Goal: Information Seeking & Learning: Check status

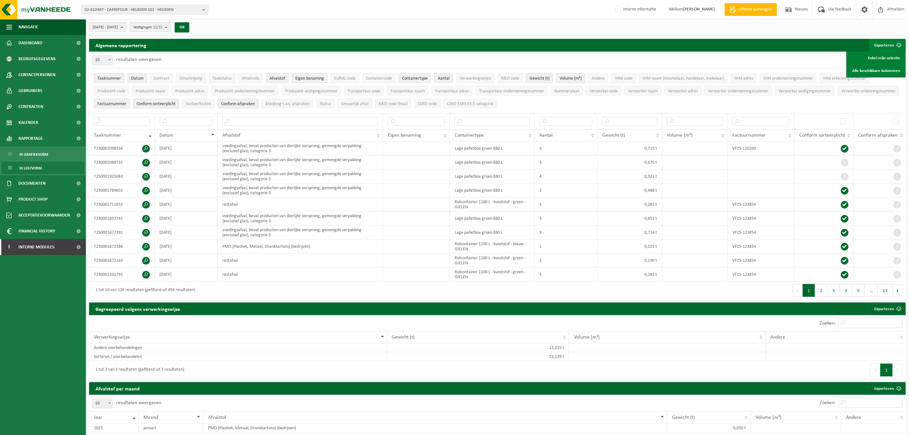
click at [126, 8] on span "02-010497 - CARREFOUR - HEUSDEN 102 - HEUSDEN" at bounding box center [142, 10] width 115 height 10
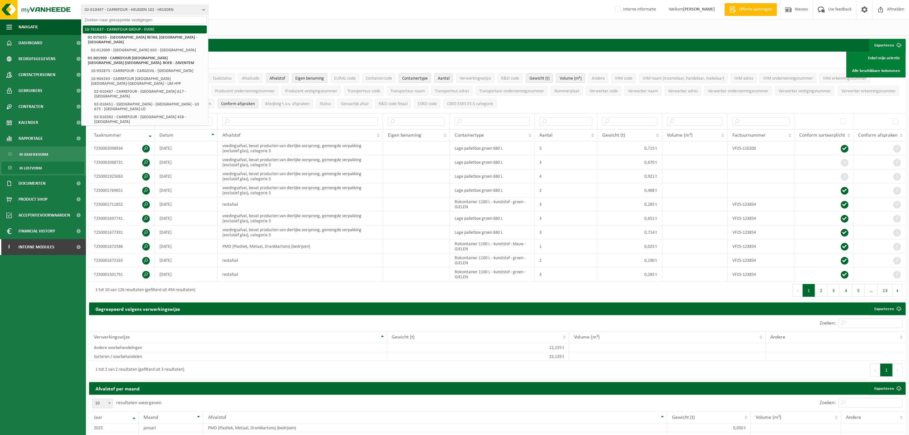
click at [130, 32] on li "10-761637 - CARREFOUR GROUP - EVERE" at bounding box center [145, 29] width 124 height 8
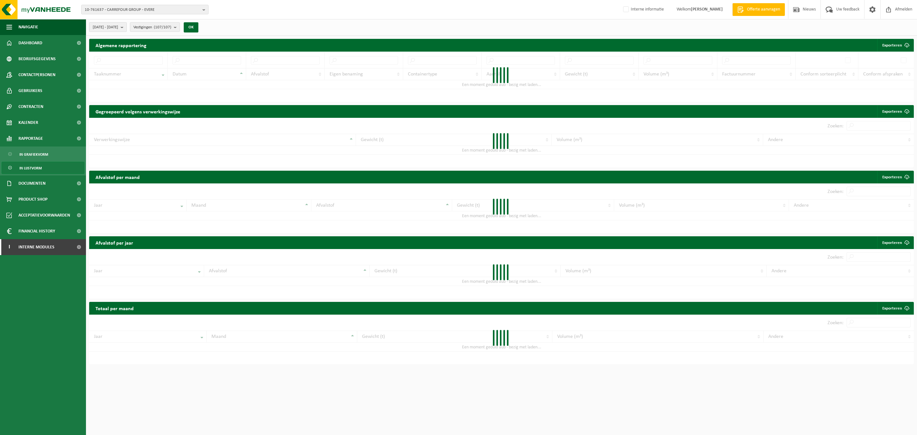
click at [118, 27] on span "[DATE] - [DATE]" at bounding box center [105, 28] width 25 height 10
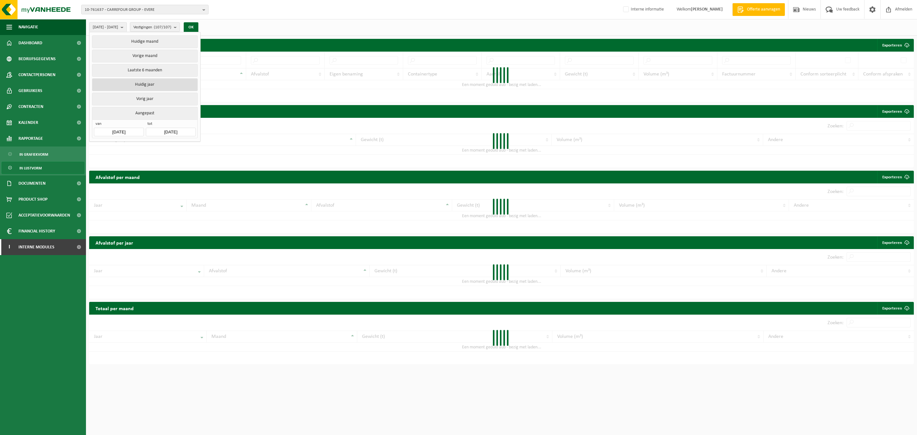
click at [144, 89] on button "Huidig jaar" at bounding box center [144, 84] width 105 height 13
type input "[DATE]"
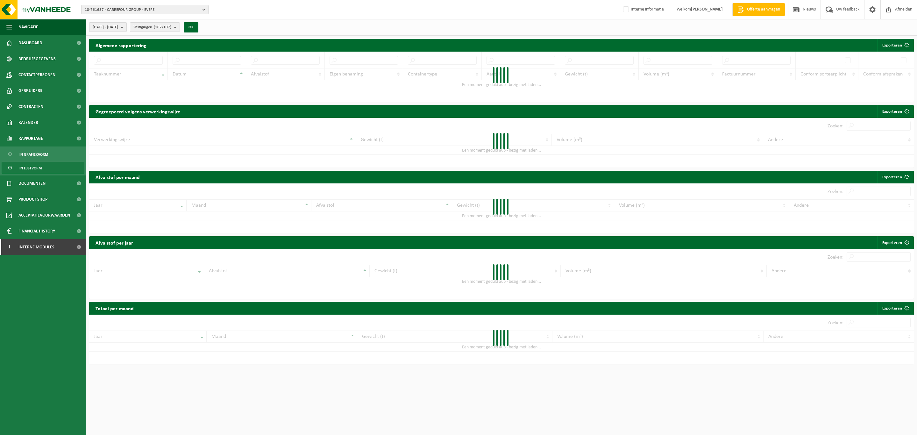
click at [126, 28] on b "submit" at bounding box center [124, 27] width 6 height 9
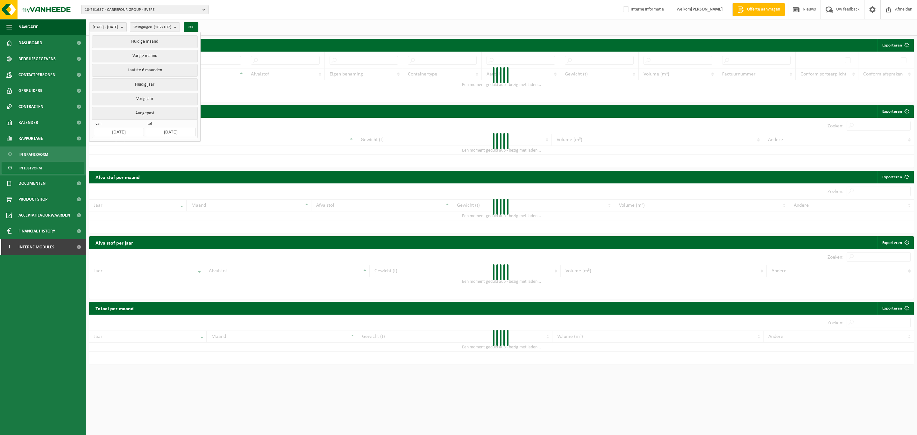
click at [163, 136] on input "[DATE]" at bounding box center [171, 132] width 50 height 9
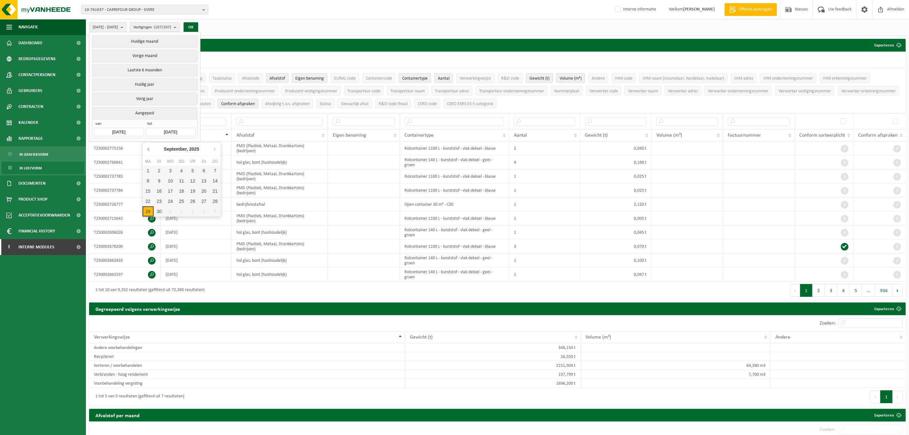
click at [149, 150] on icon at bounding box center [149, 149] width 10 height 10
click at [211, 208] on div "31" at bounding box center [214, 211] width 11 height 10
type input "[DATE]"
click at [198, 25] on button "OK" at bounding box center [191, 27] width 15 height 10
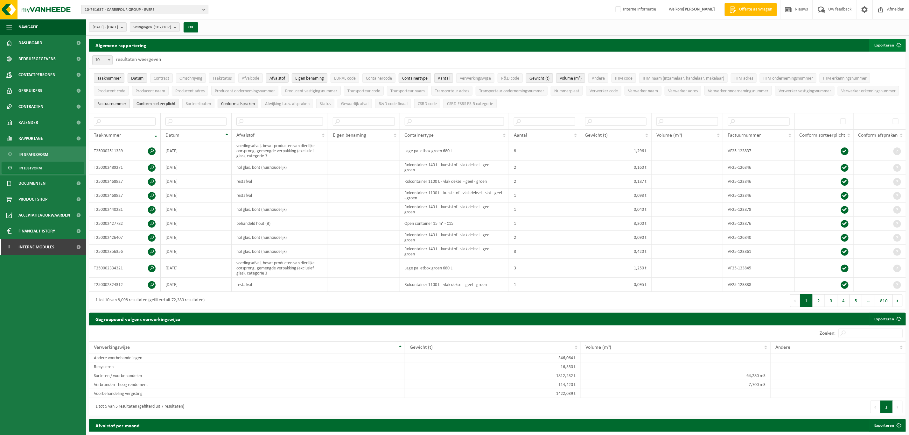
click at [894, 45] on span "submit" at bounding box center [899, 45] width 13 height 13
click at [872, 66] on link "Alle beschikbare kolommen" at bounding box center [877, 70] width 58 height 13
click at [118, 27] on span "[DATE] - [DATE]" at bounding box center [105, 28] width 25 height 10
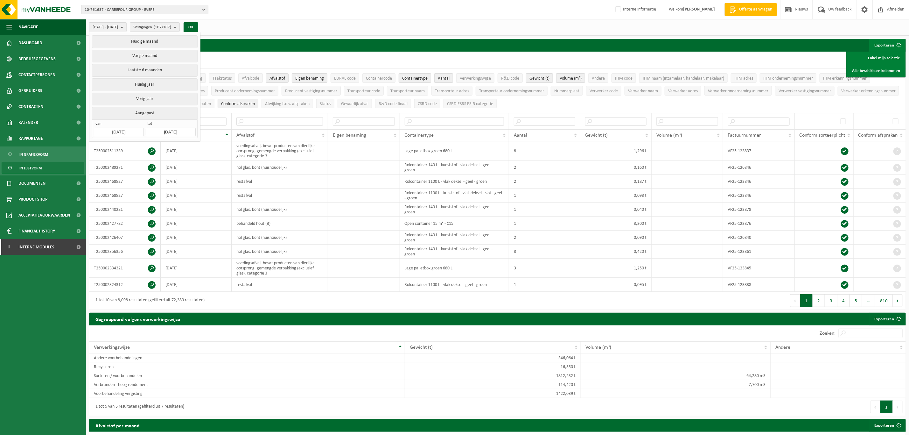
click at [114, 134] on input "[DATE]" at bounding box center [119, 132] width 50 height 9
click at [134, 151] on div "[DATE]" at bounding box center [134, 149] width 28 height 10
click at [113, 161] on div "Jan" at bounding box center [108, 162] width 26 height 13
click at [121, 170] on div "1" at bounding box center [122, 170] width 11 height 10
type input "[DATE]"
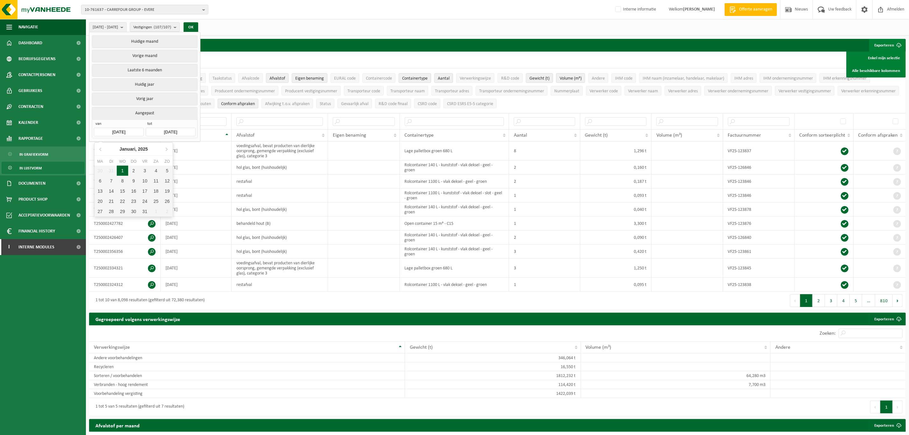
type input "[DATE]"
click at [198, 26] on button "OK" at bounding box center [191, 27] width 15 height 10
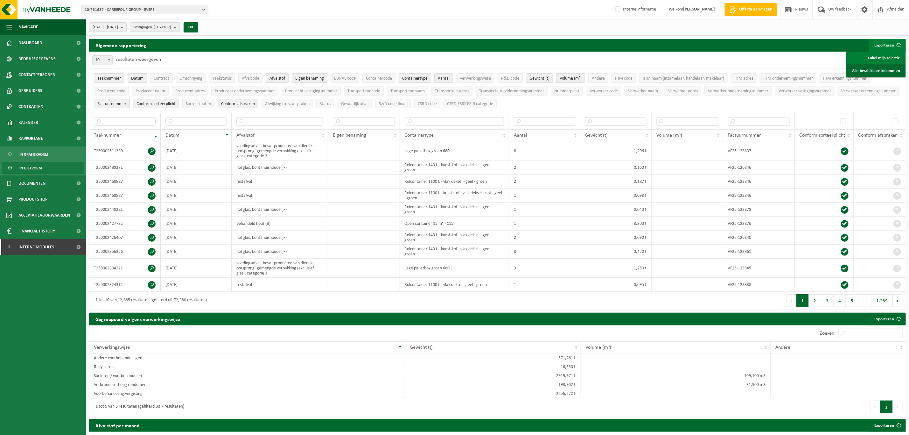
click at [863, 70] on link "Alle beschikbare kolommen" at bounding box center [877, 70] width 58 height 13
click at [875, 70] on link "Alle beschikbare kolommen" at bounding box center [877, 70] width 58 height 13
click at [426, 122] on input "text" at bounding box center [454, 121] width 99 height 9
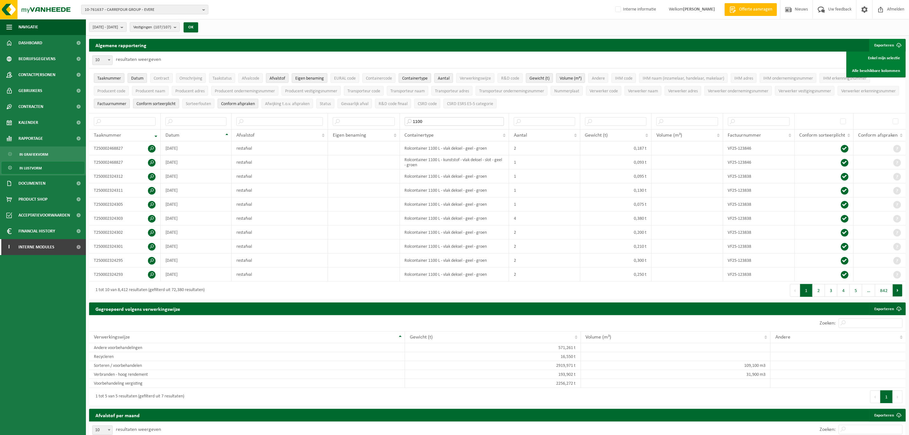
type input "1100"
click at [123, 121] on input "text" at bounding box center [125, 121] width 62 height 9
paste input "T250001503370"
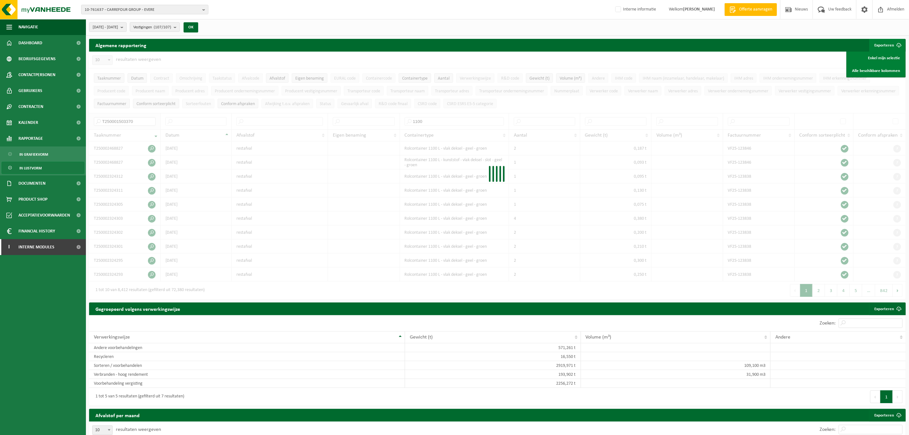
type input "T250001503370"
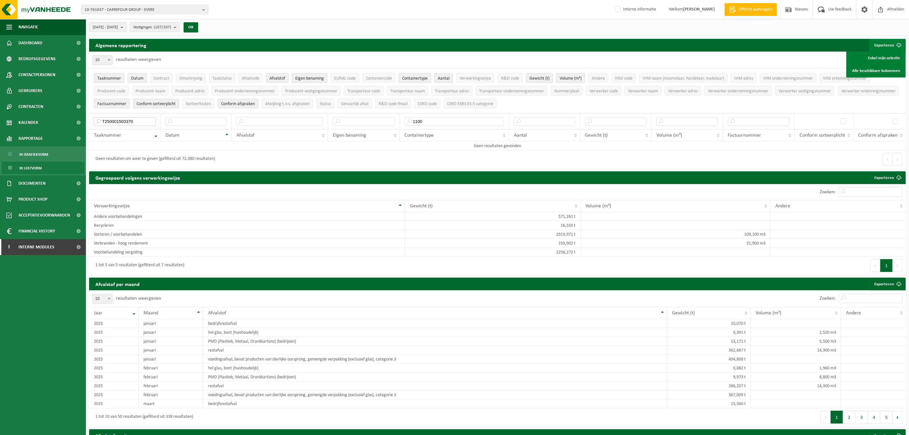
drag, startPoint x: 138, startPoint y: 121, endPoint x: 101, endPoint y: 122, distance: 37.9
click at [101, 122] on input "T250001503370" at bounding box center [125, 121] width 62 height 9
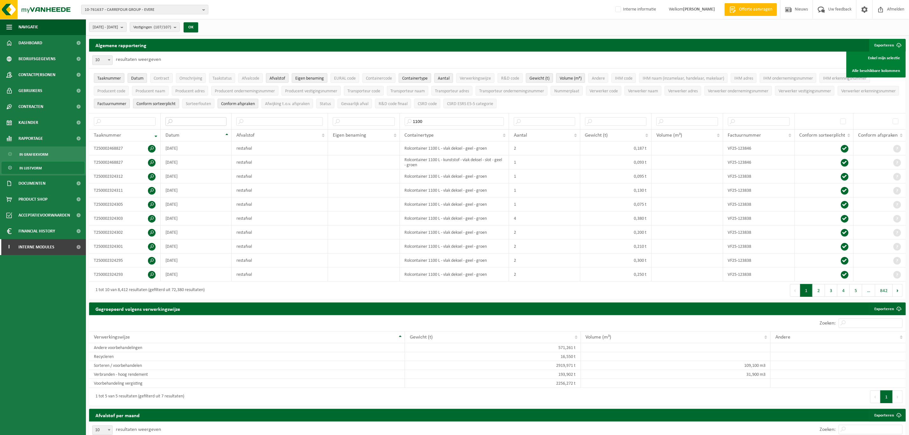
click at [210, 124] on input "text" at bounding box center [195, 121] width 61 height 9
type input "[DATE]"
click at [196, 206] on td "[DATE]" at bounding box center [196, 204] width 71 height 14
click at [154, 8] on span "10-761637 - CARREFOUR GROUP - EVERE" at bounding box center [142, 10] width 115 height 10
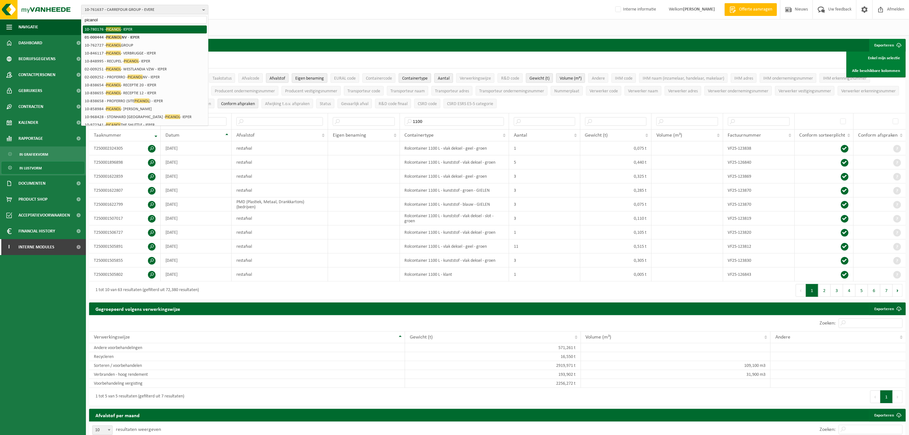
type input "picanol"
click at [137, 34] on li "01-000444 - PICANOL NV - IEPER" at bounding box center [145, 37] width 124 height 8
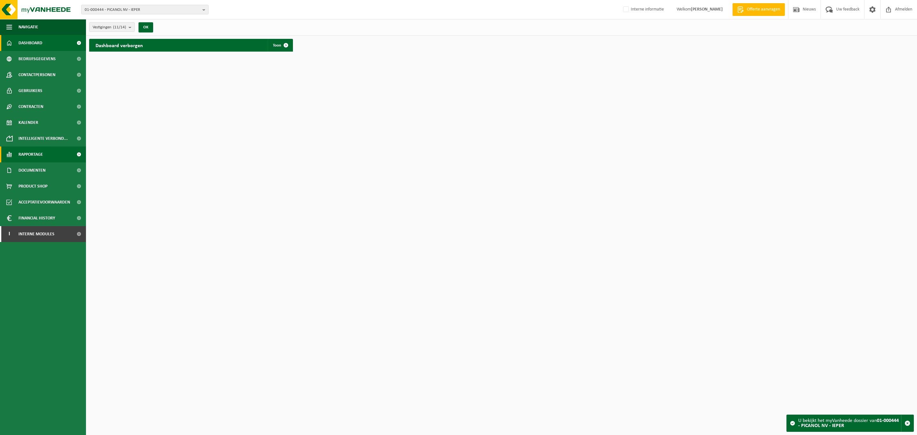
click at [53, 158] on link "Rapportage" at bounding box center [43, 154] width 86 height 16
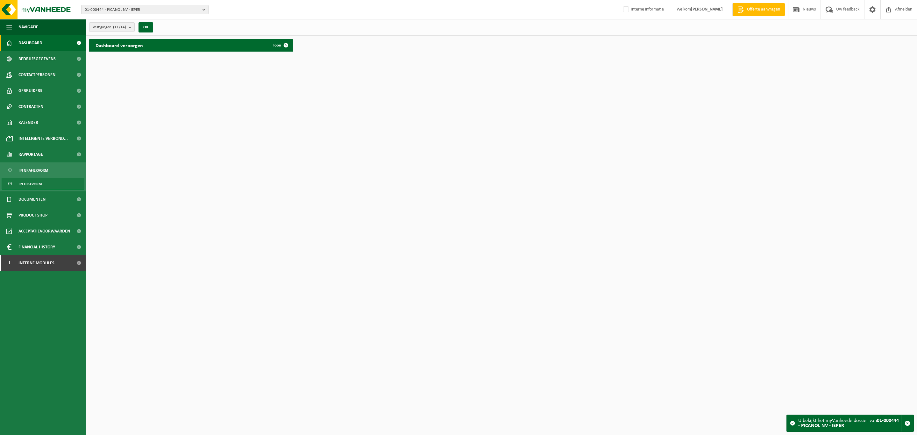
click at [43, 182] on link "In lijstvorm" at bounding box center [43, 184] width 83 height 12
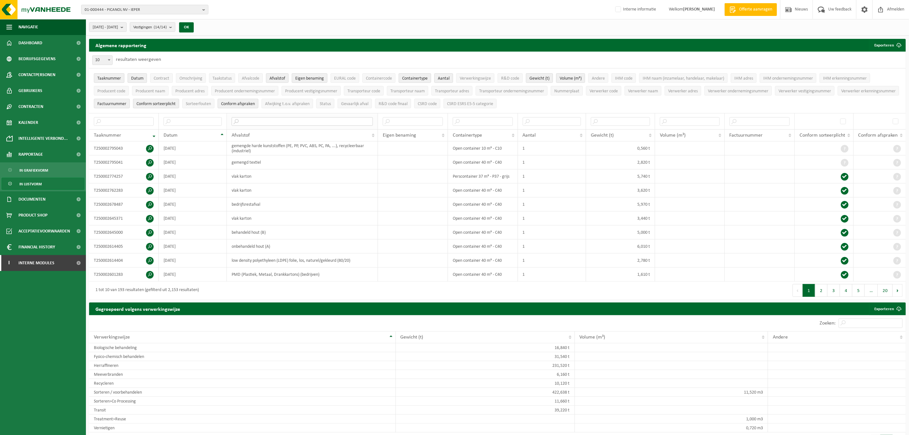
click at [260, 118] on input "text" at bounding box center [302, 121] width 141 height 9
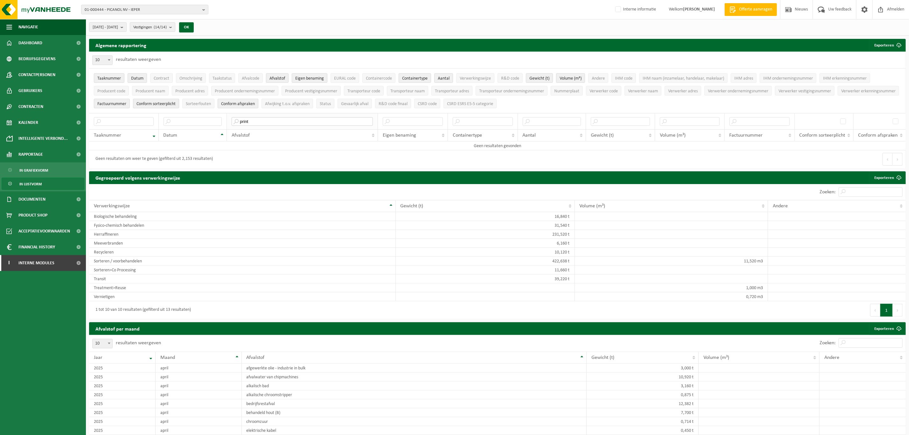
drag, startPoint x: 255, startPoint y: 119, endPoint x: 232, endPoint y: 123, distance: 23.6
click at [232, 123] on input "print" at bounding box center [302, 121] width 141 height 9
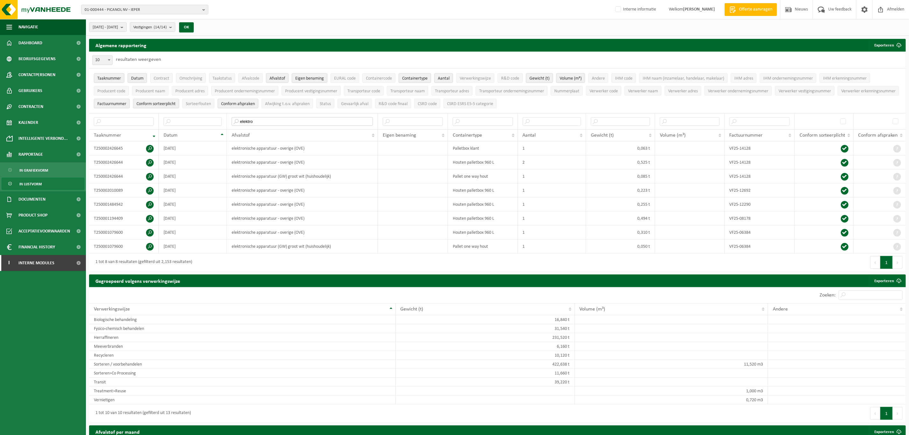
type input "elektro"
click at [151, 190] on span at bounding box center [150, 191] width 8 height 8
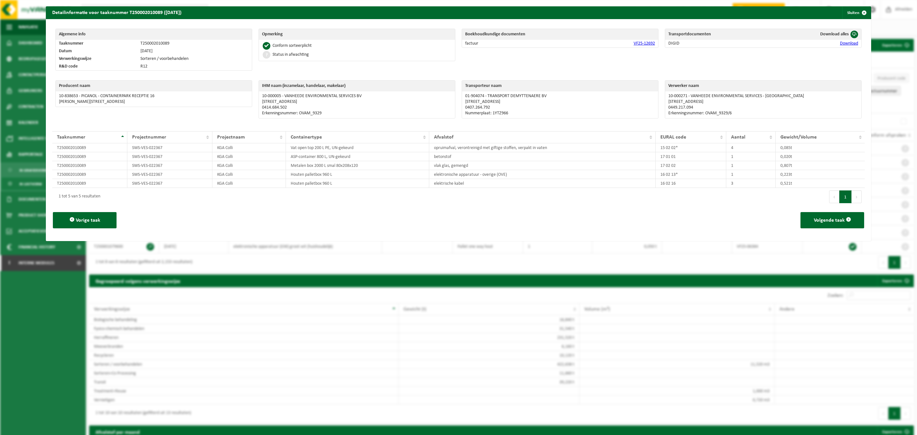
click at [633, 41] on link "VF25-12692" at bounding box center [643, 43] width 21 height 5
drag, startPoint x: 165, startPoint y: 156, endPoint x: 131, endPoint y: 154, distance: 33.5
click at [131, 154] on td "SWS-VES-022367" at bounding box center [169, 156] width 85 height 9
drag, startPoint x: 163, startPoint y: 175, endPoint x: 130, endPoint y: 174, distance: 33.4
click at [130, 174] on td "SWS-VES-022367" at bounding box center [169, 174] width 85 height 9
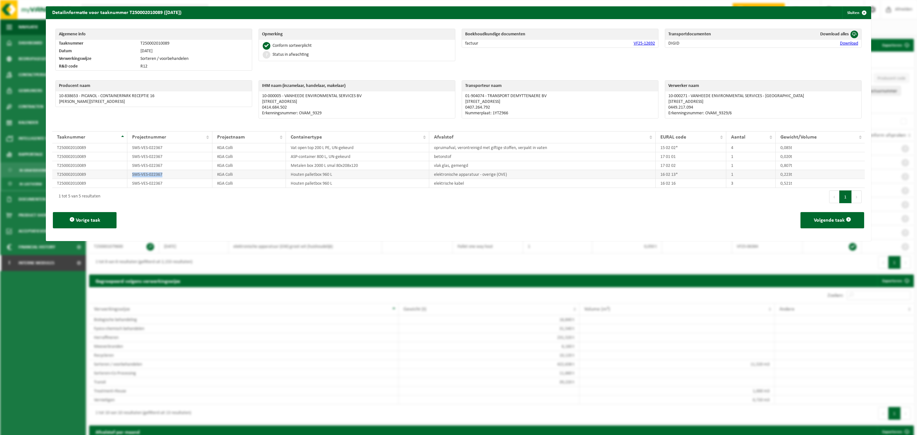
copy td "SWS-VES-022367"
click at [79, 175] on td "T250002010089" at bounding box center [89, 174] width 75 height 9
click at [845, 13] on button "Sluiten" at bounding box center [856, 12] width 28 height 13
